Goal: Transaction & Acquisition: Register for event/course

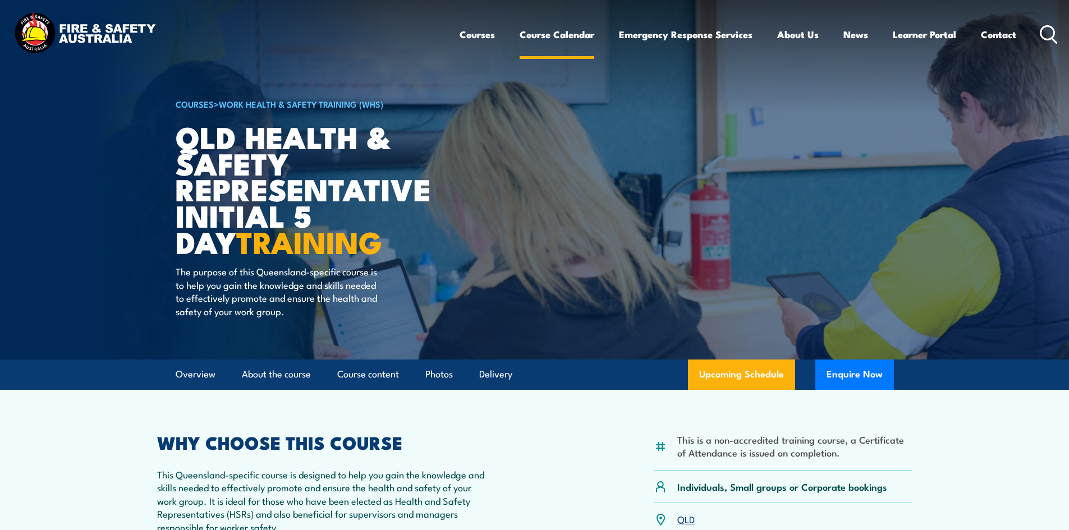
click at [564, 33] on link "Course Calendar" at bounding box center [557, 35] width 75 height 30
click at [557, 40] on link "Course Calendar" at bounding box center [557, 35] width 75 height 30
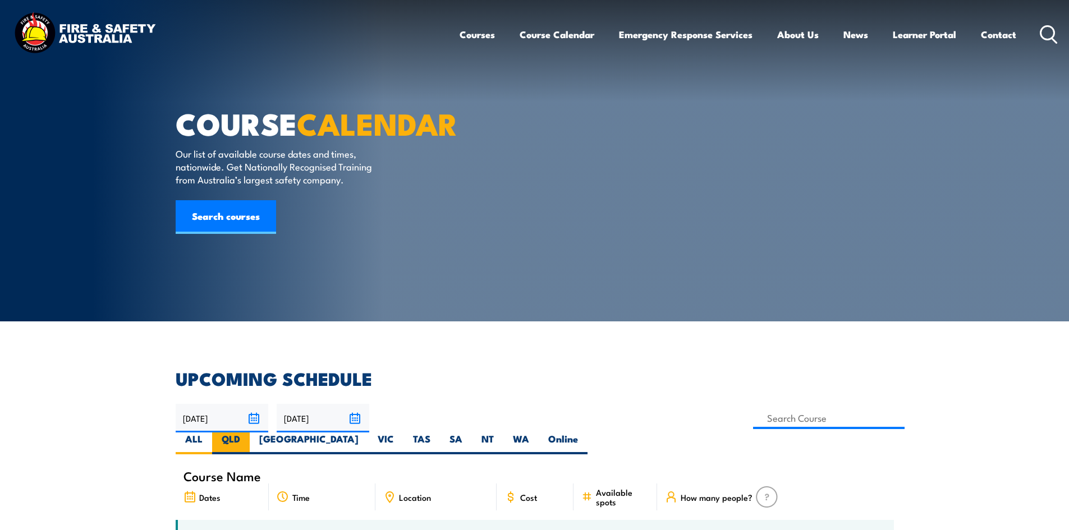
click at [250, 433] on label "QLD" at bounding box center [231, 444] width 38 height 22
click at [247, 433] on input "QLD" at bounding box center [243, 436] width 7 height 7
radio input "true"
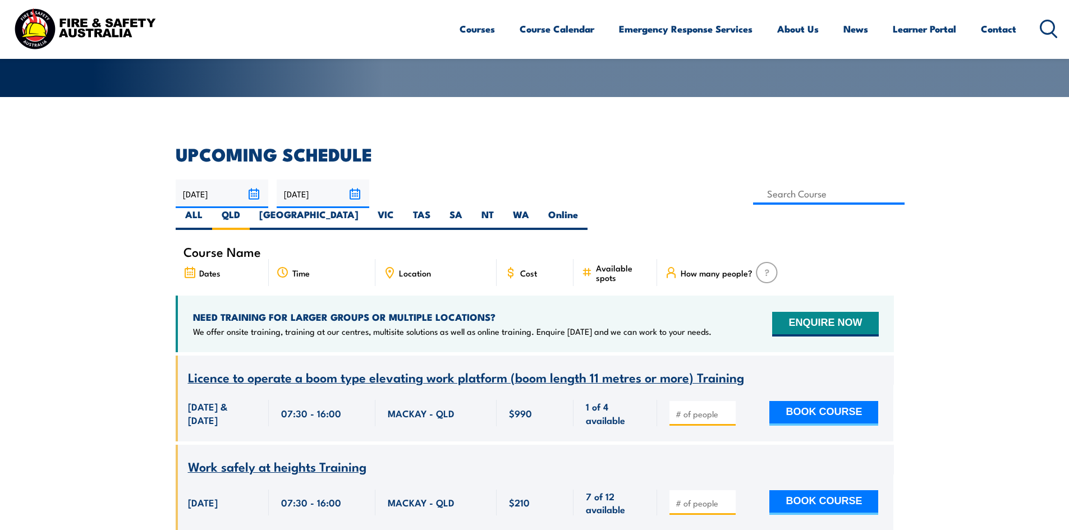
scroll to position [90, 0]
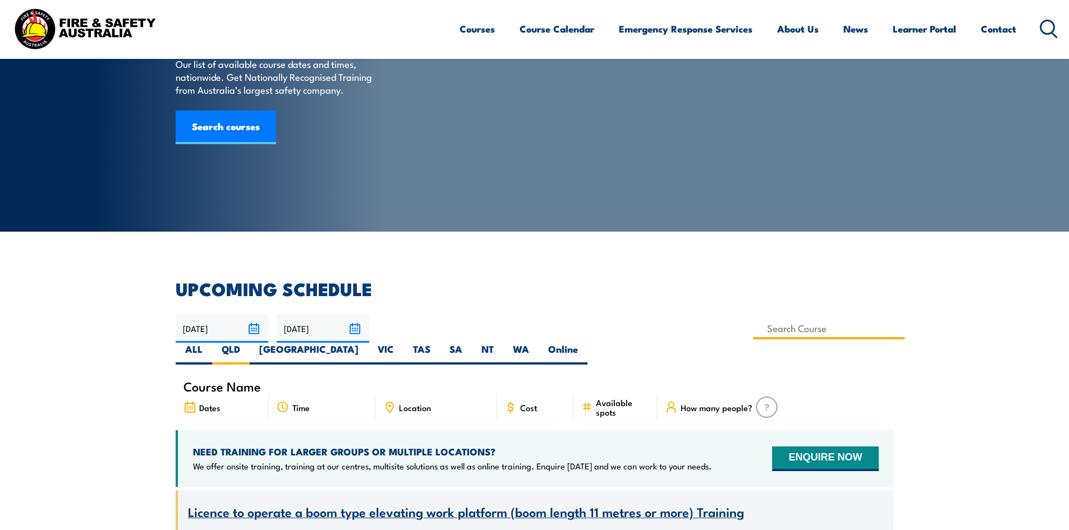
click at [753, 327] on input at bounding box center [829, 329] width 152 height 22
type input "Fire Warden / Chief Fire Warden Training"
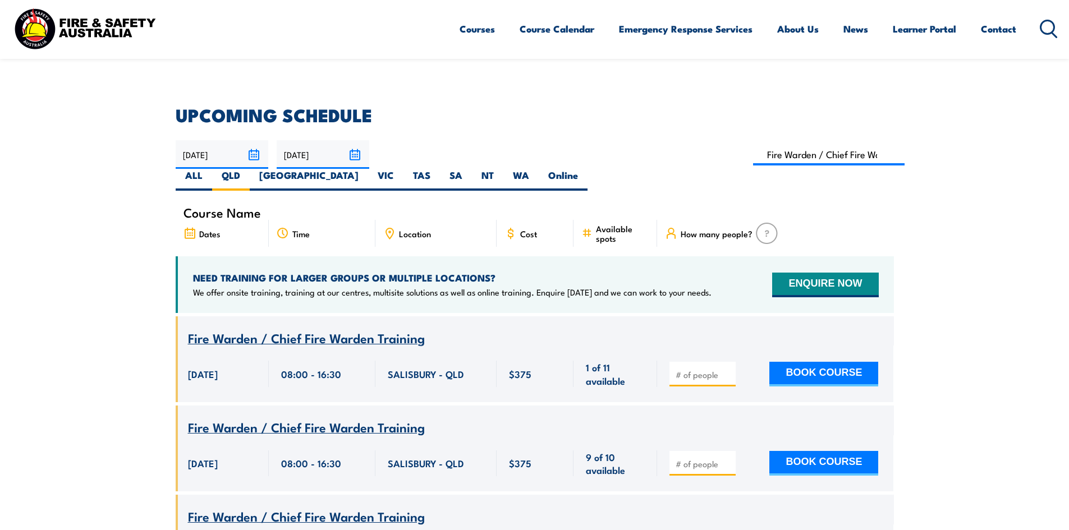
scroll to position [258, 0]
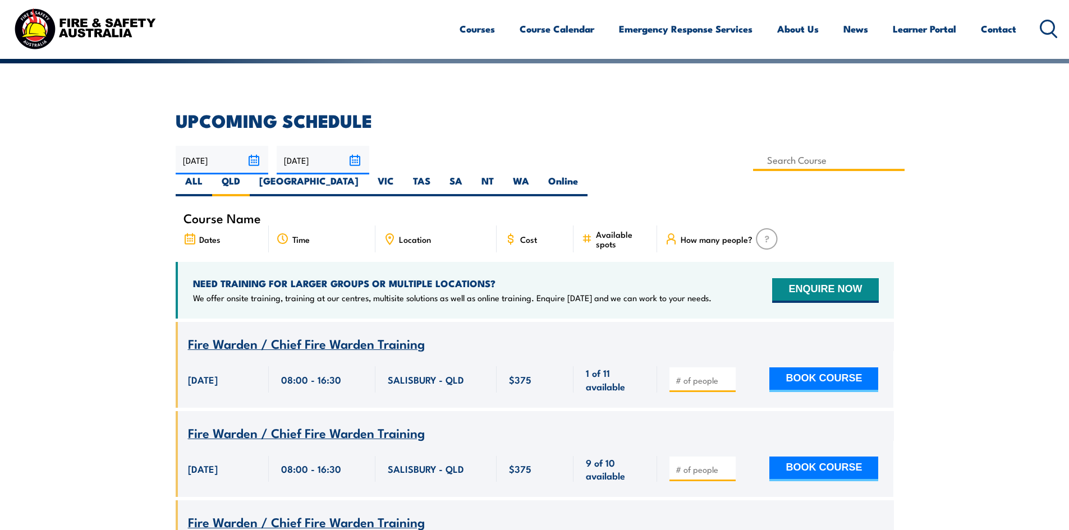
click at [753, 163] on input at bounding box center [829, 160] width 152 height 22
type input "Fire Warden Training"
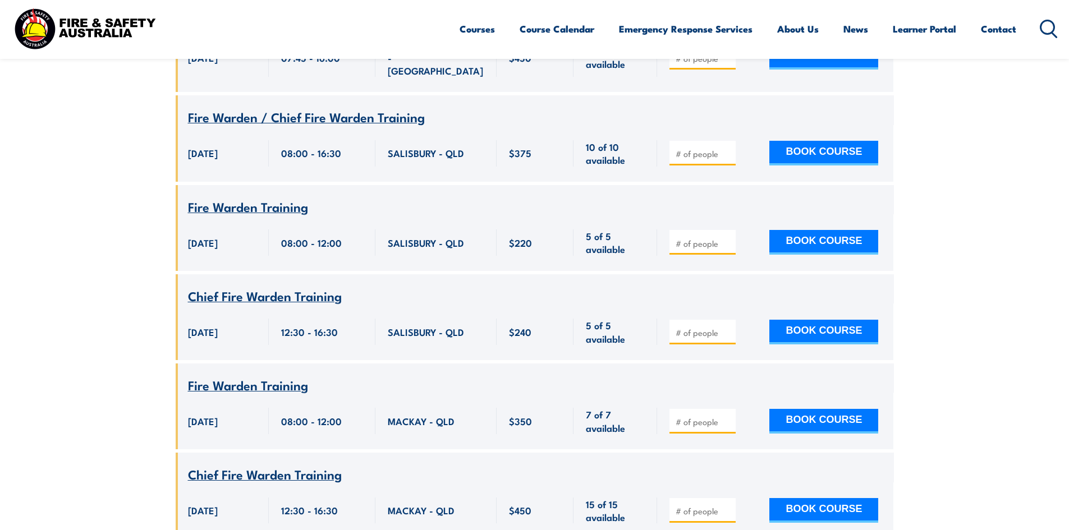
scroll to position [2222, 0]
click at [794, 409] on button "BOOK COURSE" at bounding box center [823, 421] width 109 height 25
type input "1"
click at [730, 416] on input "1" at bounding box center [704, 421] width 56 height 11
click at [826, 409] on button "BOOK COURSE" at bounding box center [823, 421] width 109 height 25
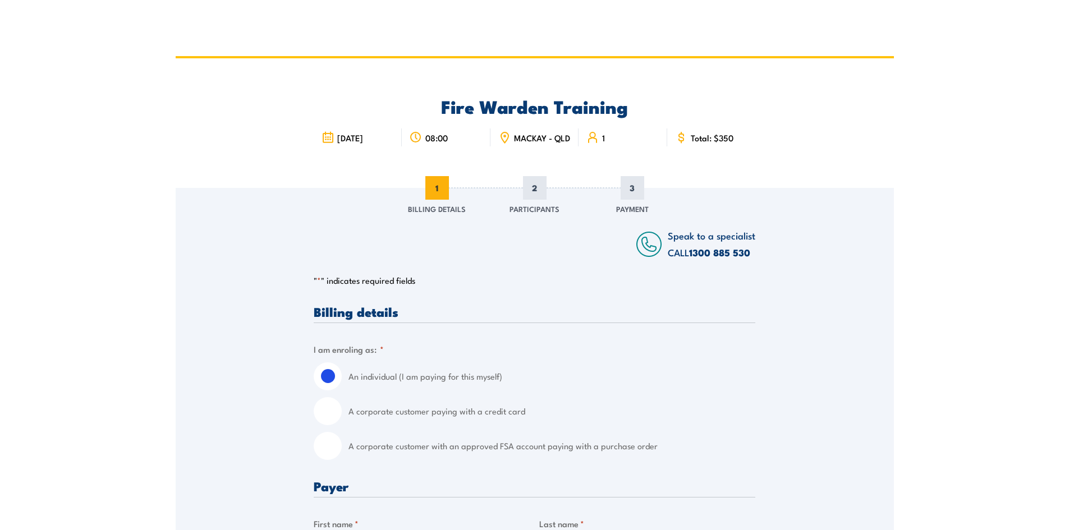
scroll to position [56, 0]
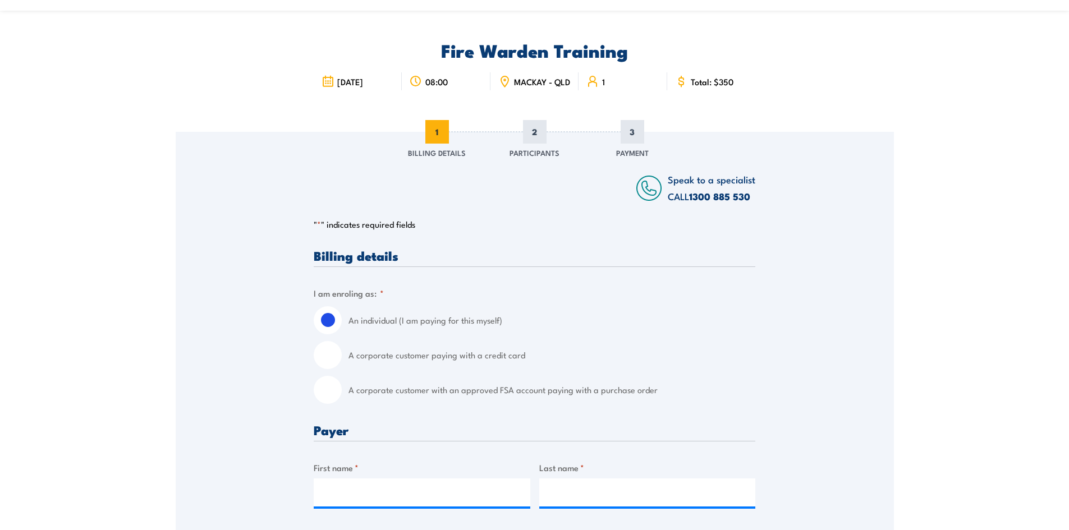
click at [334, 398] on input "A corporate customer with an approved FSA account paying with a purchase order" at bounding box center [328, 390] width 28 height 28
radio input "true"
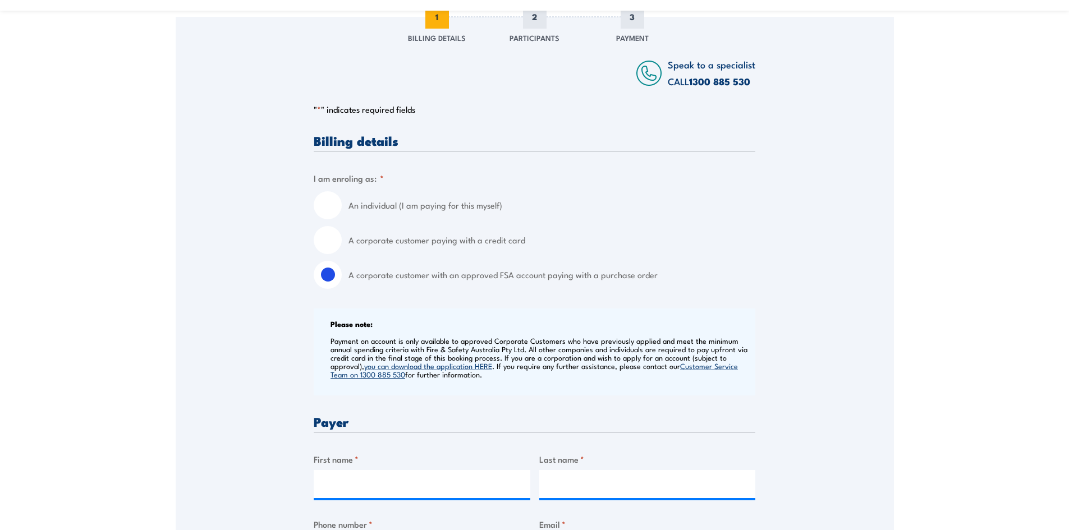
scroll to position [168, 0]
